Goal: Find specific page/section: Find specific page/section

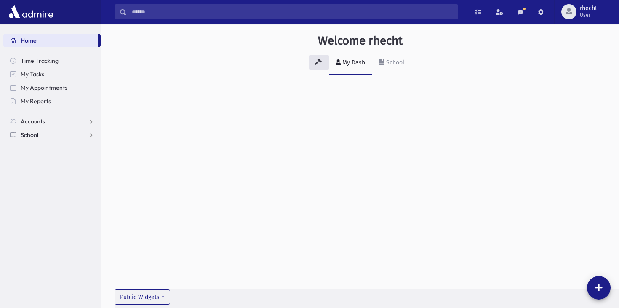
click at [36, 132] on span "School" at bounding box center [30, 135] width 18 height 8
click at [27, 162] on span "Attendance" at bounding box center [40, 162] width 31 height 8
click at [38, 149] on span "Students" at bounding box center [36, 148] width 23 height 8
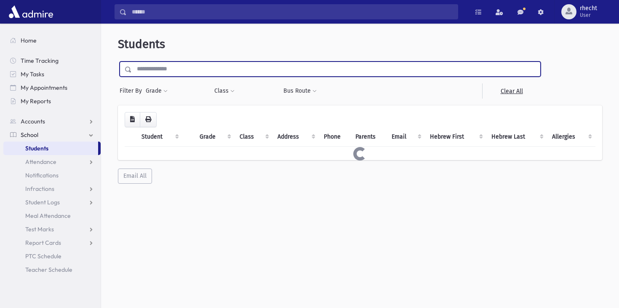
click at [194, 68] on input "text" at bounding box center [336, 68] width 408 height 15
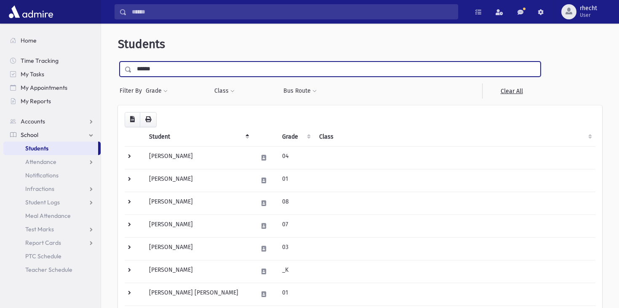
type input "******"
click at [118, 61] on input "submit" at bounding box center [130, 66] width 24 height 11
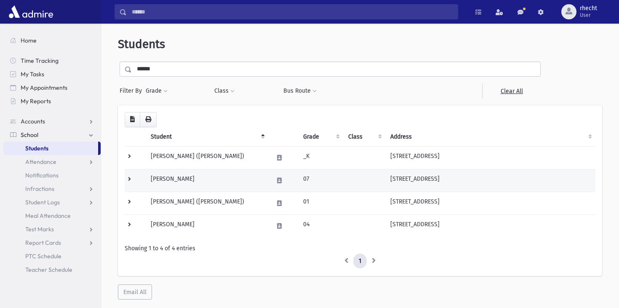
click at [170, 179] on td "Lipsky, Reva" at bounding box center [207, 180] width 122 height 23
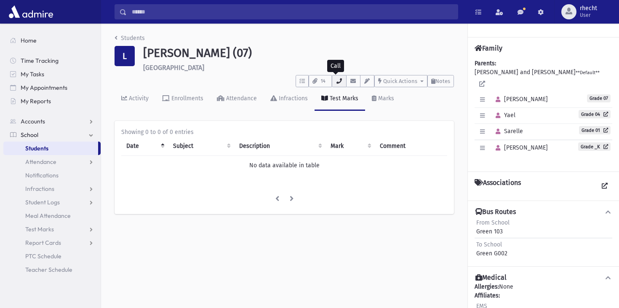
click at [337, 77] on button "button" at bounding box center [339, 81] width 14 height 12
